Goal: Information Seeking & Learning: Learn about a topic

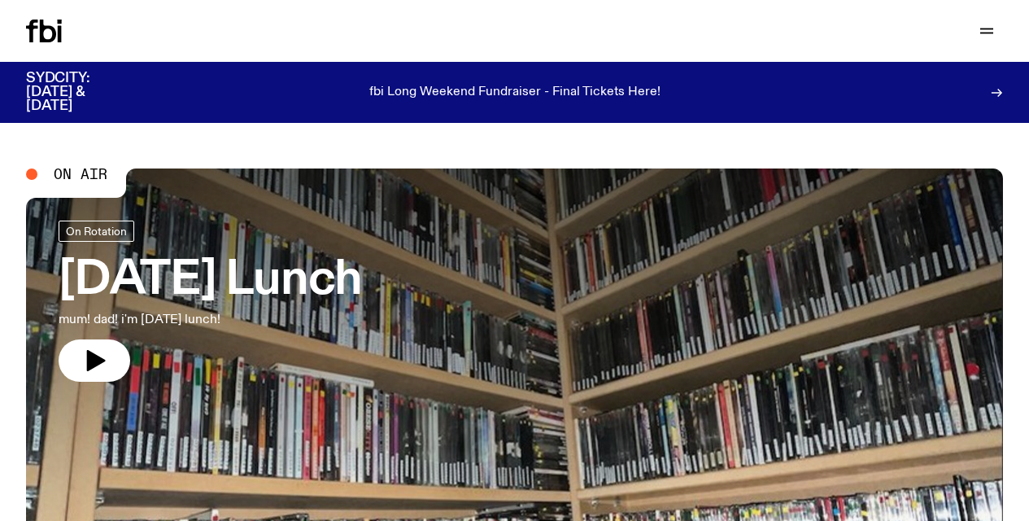
click at [410, 331] on div at bounding box center [514, 351] width 977 height 366
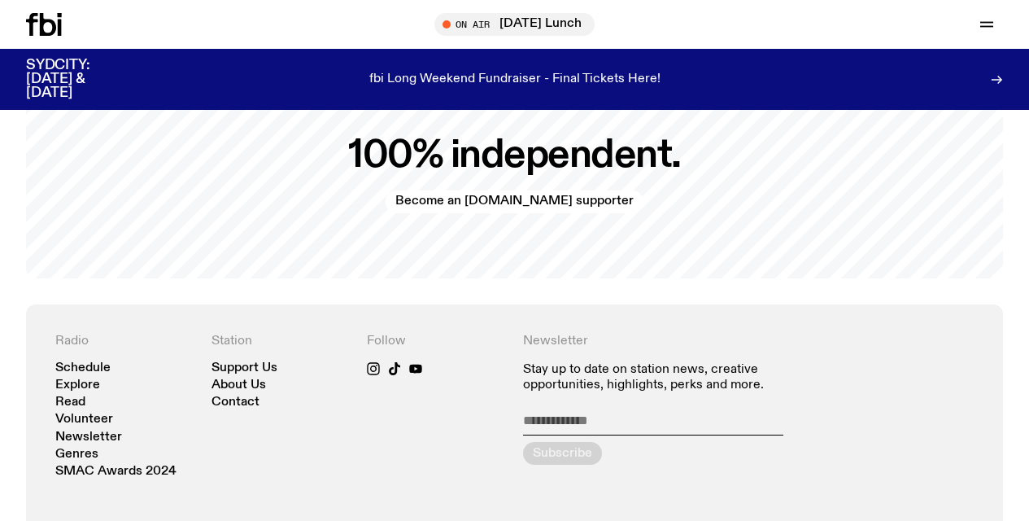
scroll to position [3166, 0]
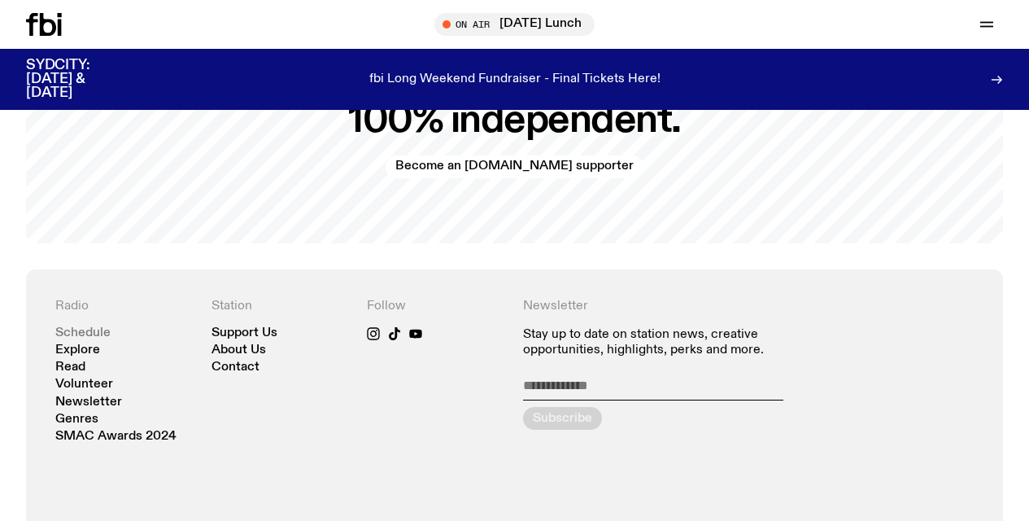
click at [77, 327] on link "Schedule" at bounding box center [82, 333] width 55 height 12
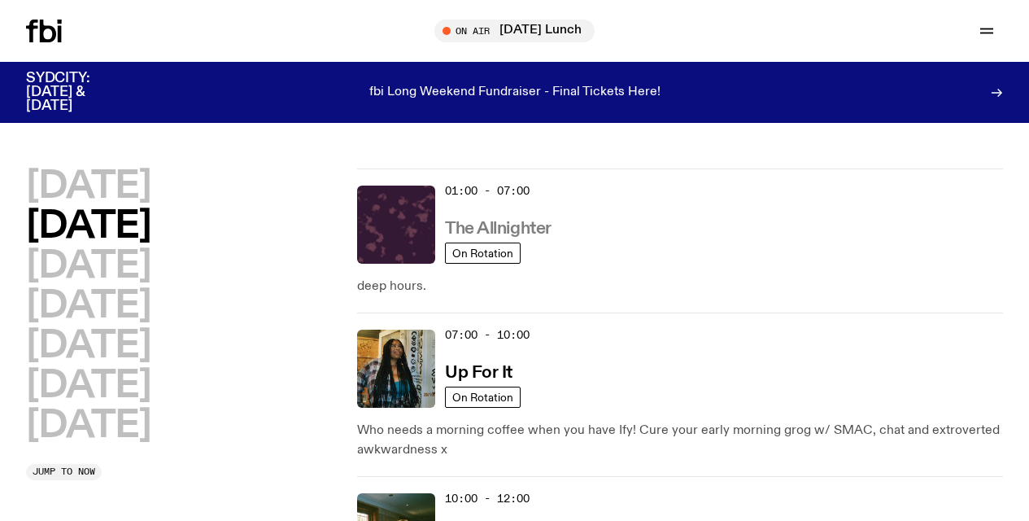
click at [501, 226] on h3 "The Allnighter" at bounding box center [498, 228] width 107 height 17
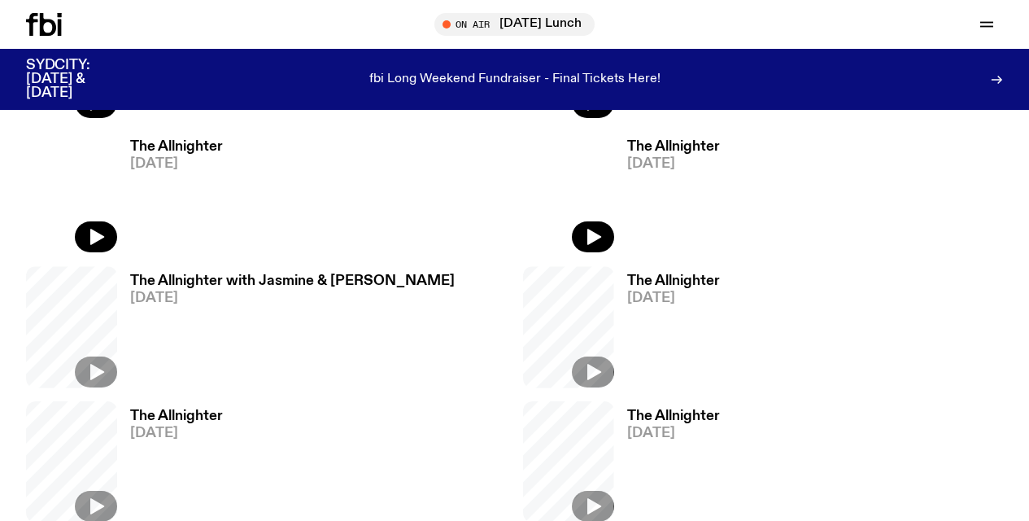
scroll to position [1115, 0]
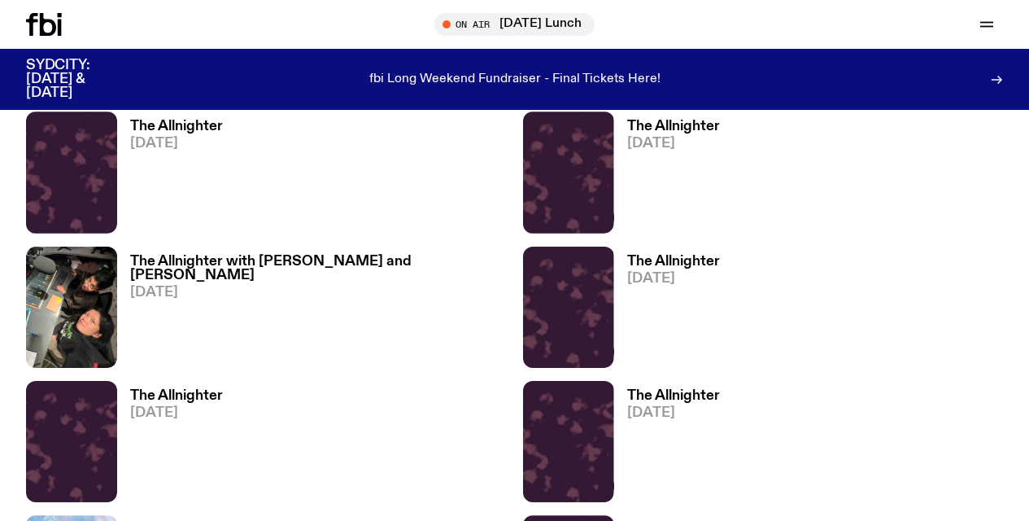
click at [181, 255] on h3 "The Allnighter with [PERSON_NAME] and [PERSON_NAME]" at bounding box center [318, 269] width 377 height 28
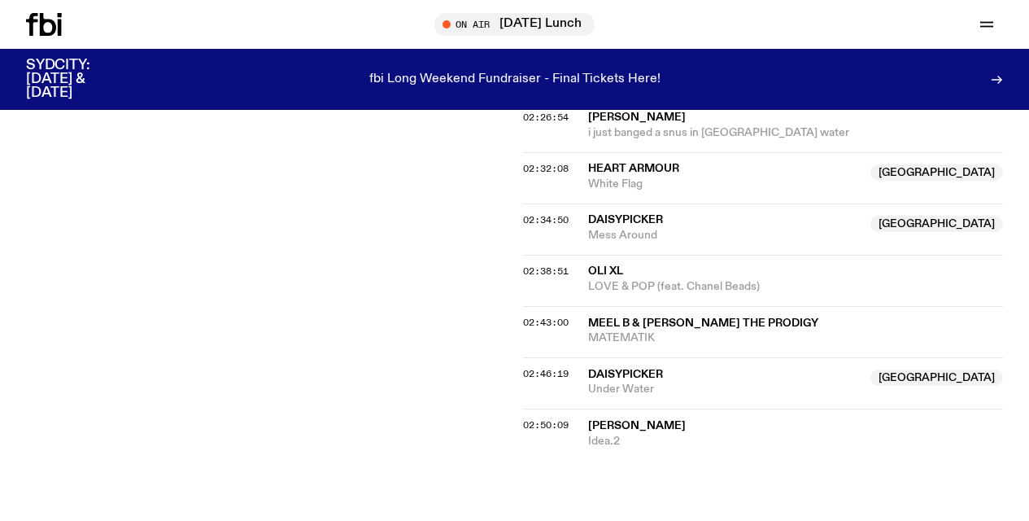
scroll to position [2093, 0]
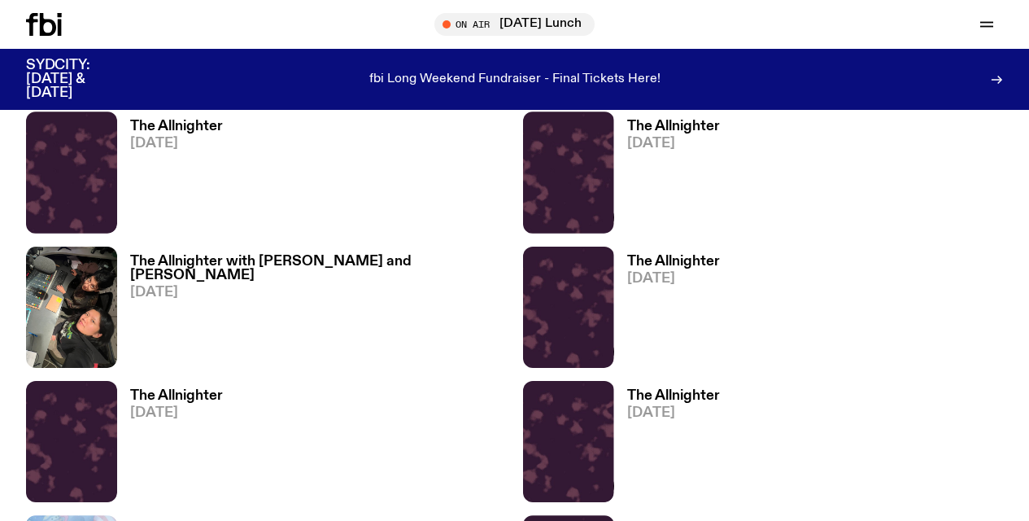
scroll to position [948, 0]
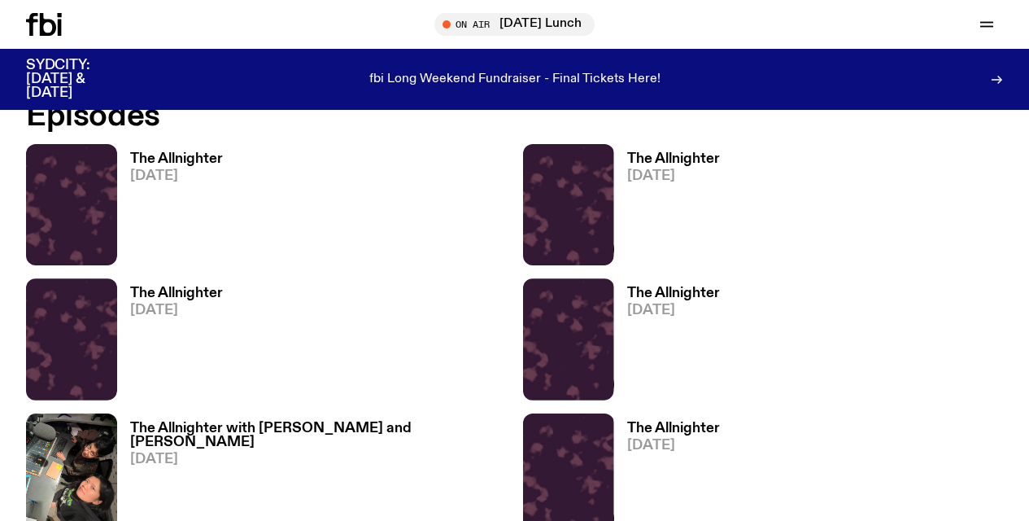
click at [166, 157] on h3 "The Allnighter" at bounding box center [176, 159] width 93 height 14
